Goal: Transaction & Acquisition: Purchase product/service

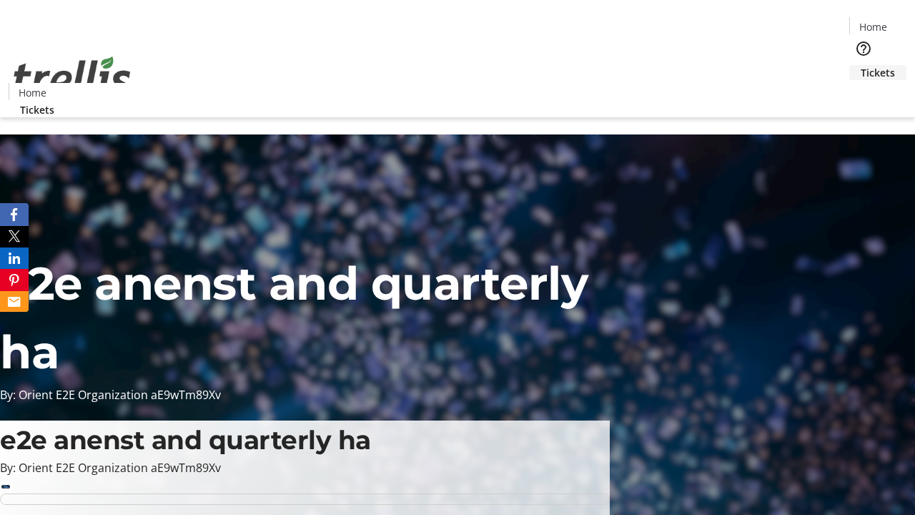
click at [861, 65] on span "Tickets" at bounding box center [878, 72] width 34 height 15
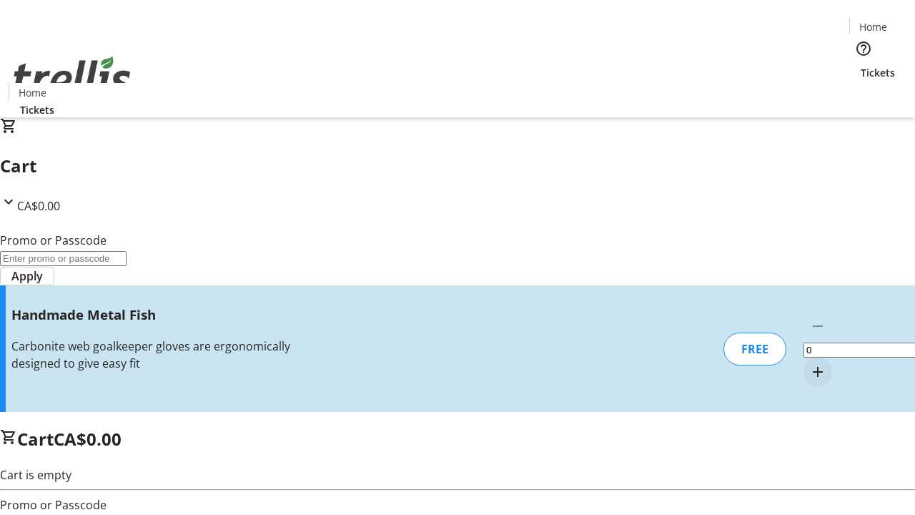
click at [809, 363] on mat-icon "Increment by one" at bounding box center [817, 371] width 17 height 17
type input "1"
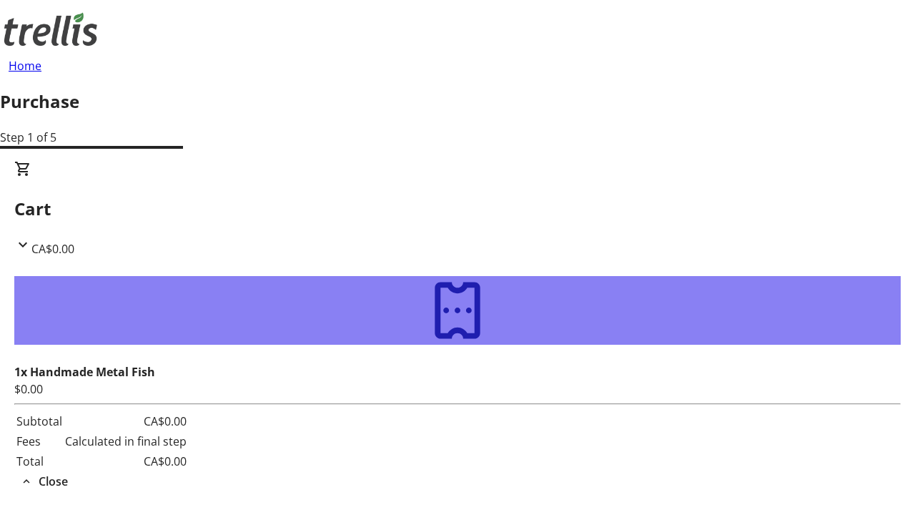
type input "[PERSON_NAME][EMAIL_ADDRESS][DOMAIN_NAME]"
type input "[PERSON_NAME]"
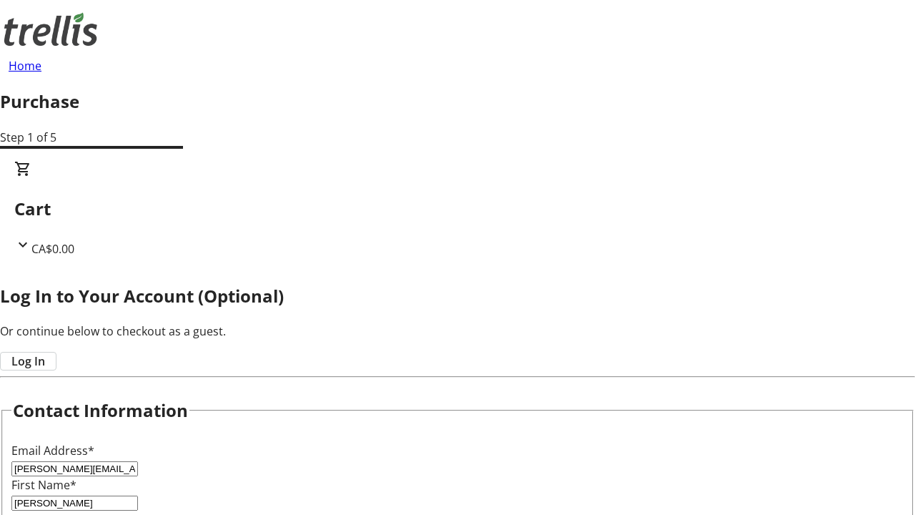
type input "Prosacco"
